Goal: Task Accomplishment & Management: Manage account settings

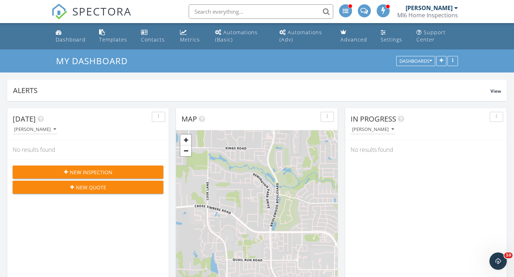
scroll to position [658, 514]
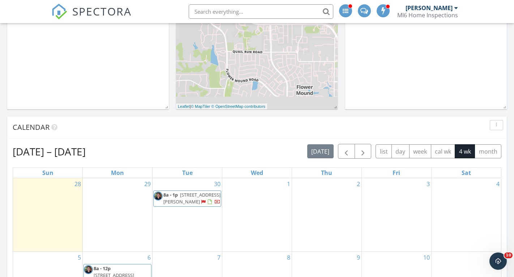
scroll to position [328, 0]
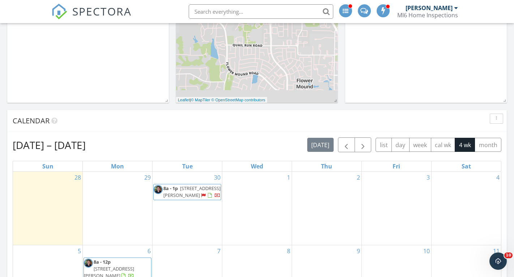
click at [191, 196] on span "[STREET_ADDRESS][PERSON_NAME]" at bounding box center [191, 191] width 57 height 13
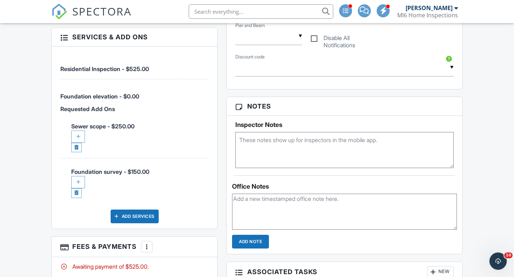
scroll to position [425, 0]
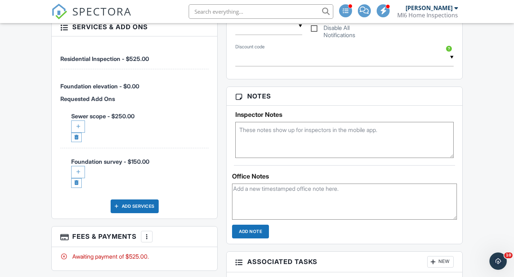
click at [139, 210] on div "Add Services" at bounding box center [135, 207] width 48 height 14
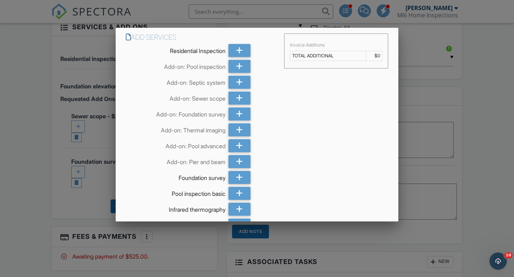
scroll to position [0, 0]
click at [496, 144] on div at bounding box center [257, 137] width 514 height 347
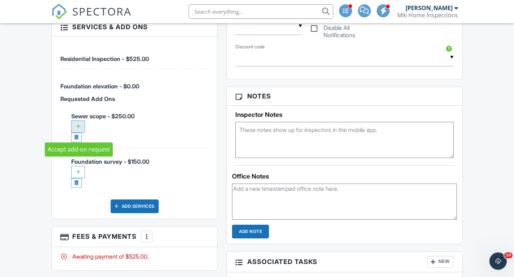
click at [77, 131] on div at bounding box center [78, 127] width 14 height 12
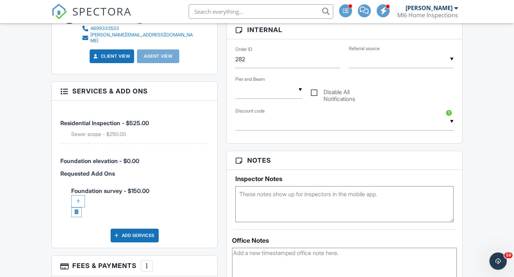
scroll to position [439, 0]
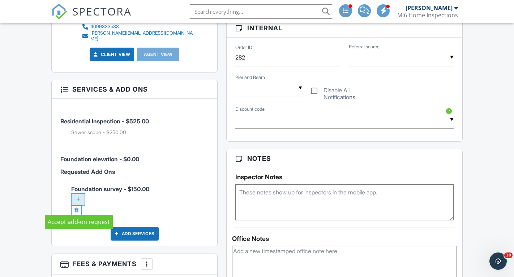
click at [80, 202] on div at bounding box center [78, 200] width 14 height 12
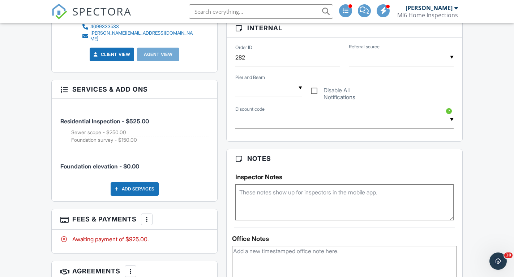
scroll to position [440, 0]
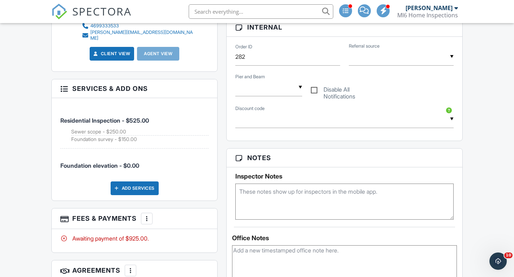
click at [148, 222] on div at bounding box center [146, 218] width 7 height 7
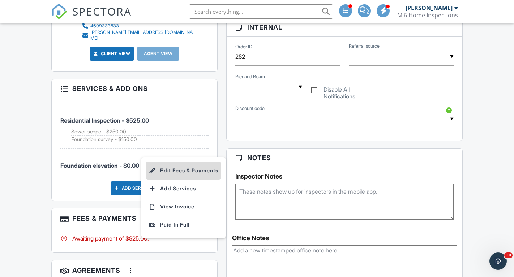
click at [169, 176] on li "Edit Fees & Payments" at bounding box center [183, 171] width 75 height 18
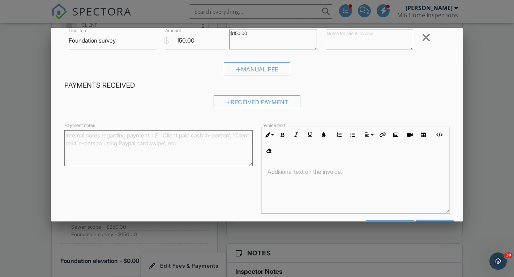
scroll to position [179, 0]
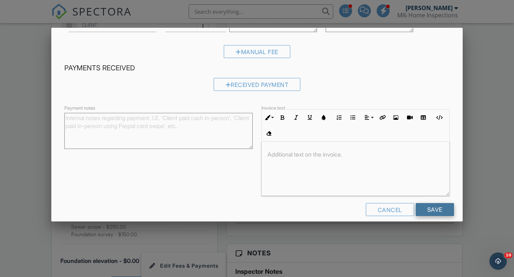
click at [430, 209] on input "Save" at bounding box center [434, 209] width 38 height 13
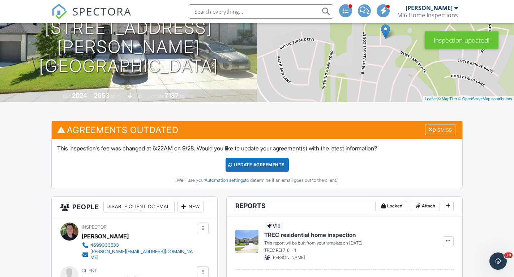
scroll to position [96, 0]
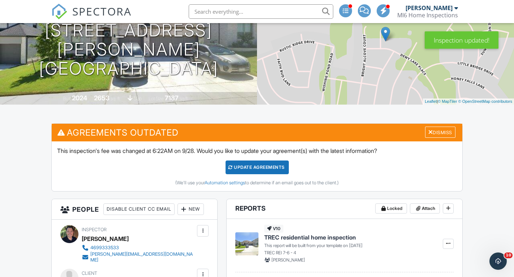
click at [250, 163] on div "Update Agreements" at bounding box center [256, 168] width 63 height 14
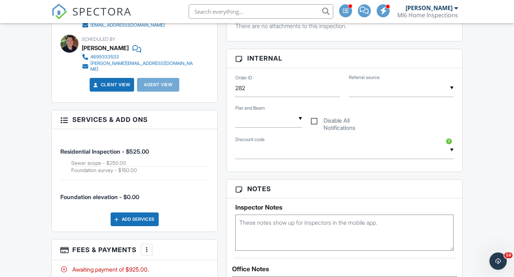
scroll to position [332, 0]
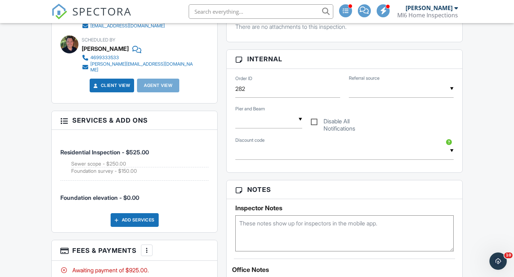
click at [450, 87] on input "text" at bounding box center [401, 89] width 105 height 18
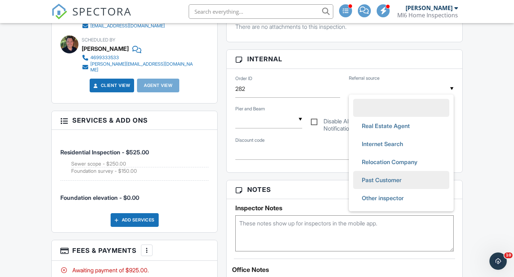
click at [381, 179] on span "Past Customer" at bounding box center [381, 180] width 51 height 18
type input "Past Customer"
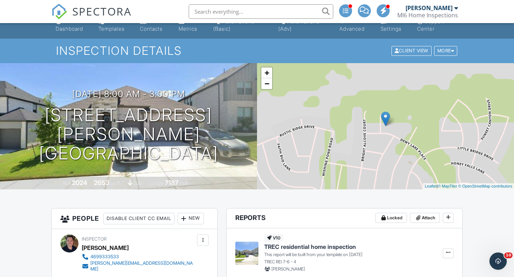
scroll to position [0, 0]
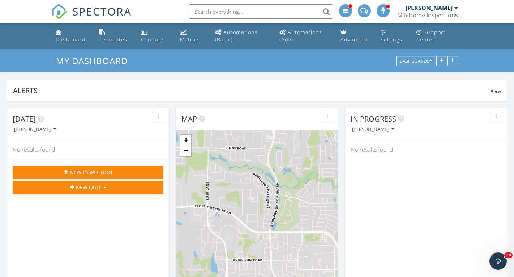
click at [208, 11] on input "text" at bounding box center [261, 11] width 144 height 14
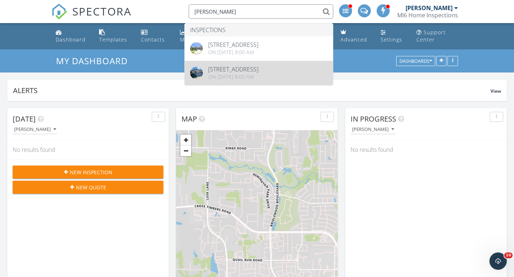
type input "stephan"
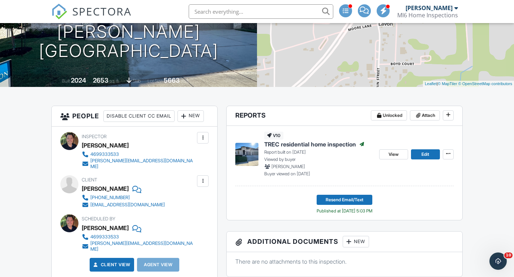
scroll to position [105, 0]
